Goal: Task Accomplishment & Management: Use online tool/utility

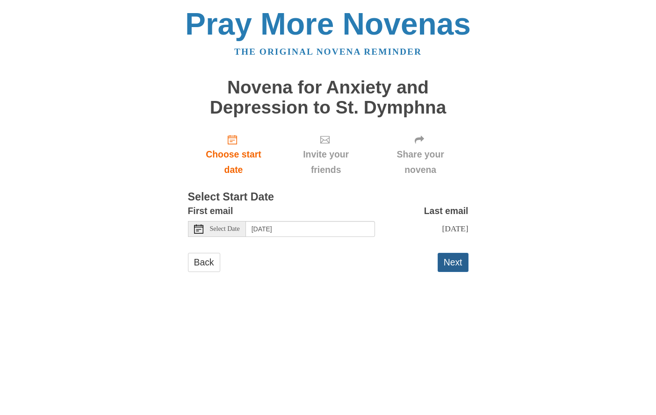
click at [449, 265] on button "Next" at bounding box center [453, 262] width 31 height 19
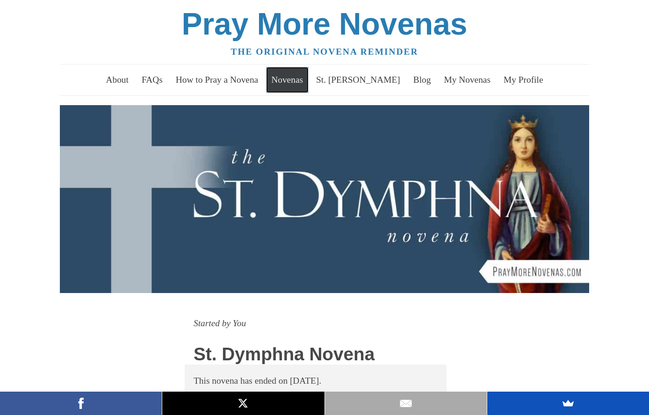
click at [301, 85] on link "Novenas" at bounding box center [287, 80] width 43 height 26
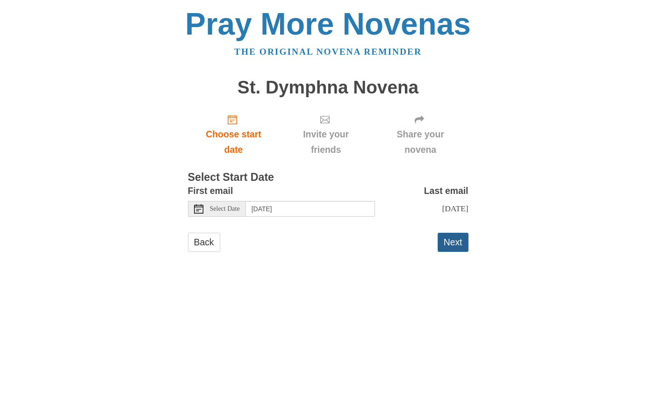
click at [453, 247] on button "Next" at bounding box center [453, 242] width 31 height 19
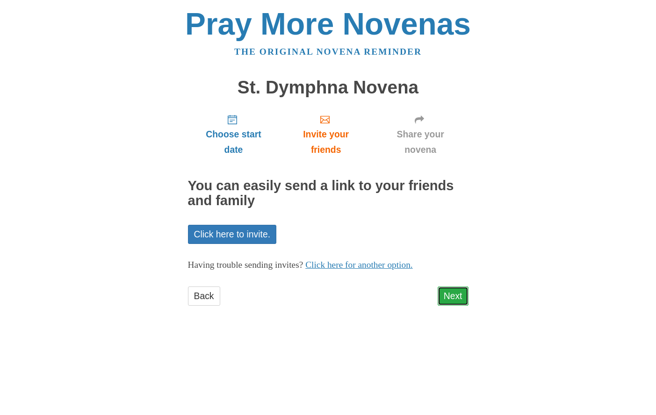
click at [448, 298] on link "Next" at bounding box center [453, 296] width 31 height 19
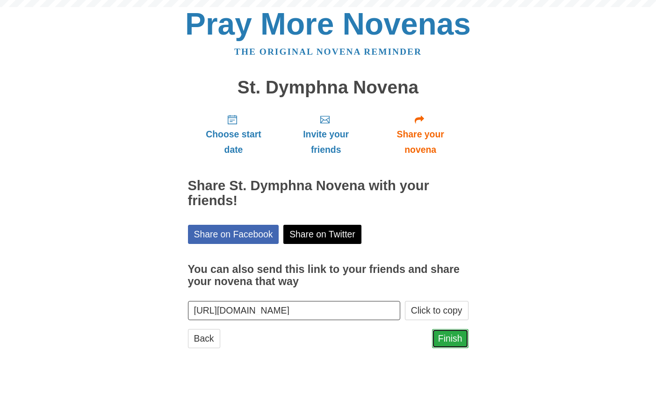
click at [445, 339] on link "Finish" at bounding box center [450, 338] width 36 height 19
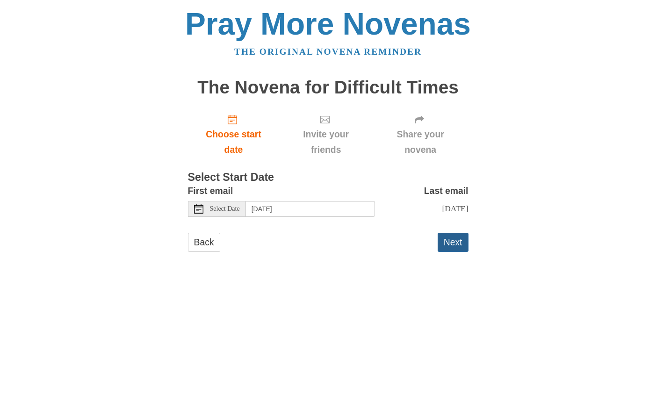
click at [439, 242] on button "Next" at bounding box center [453, 242] width 31 height 19
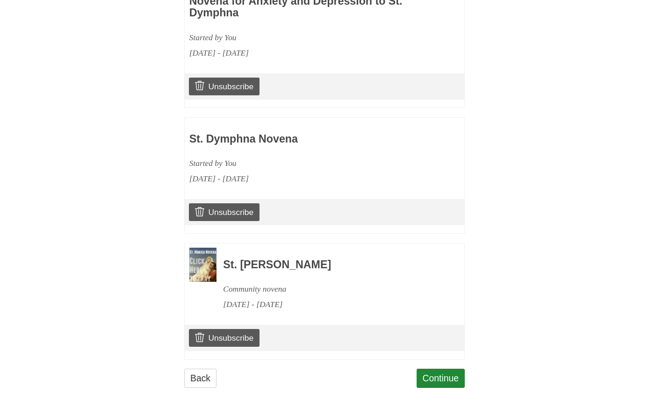
scroll to position [483, 0]
click at [446, 382] on link "Continue" at bounding box center [440, 378] width 49 height 19
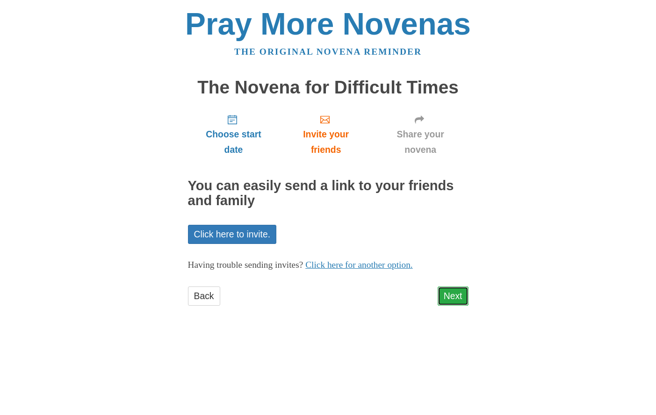
click at [442, 299] on link "Next" at bounding box center [453, 296] width 31 height 19
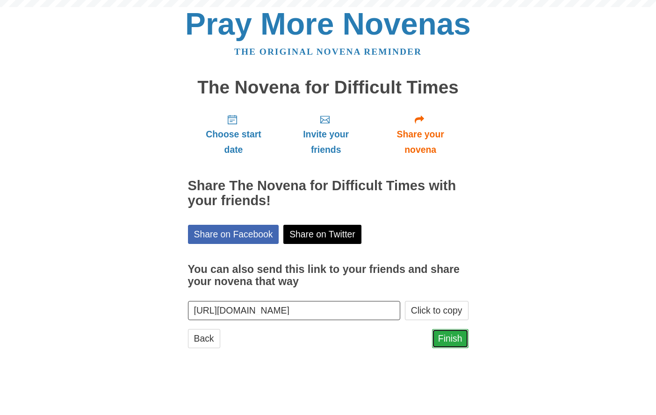
click at [449, 338] on link "Finish" at bounding box center [450, 338] width 36 height 19
